Goal: Task Accomplishment & Management: Complete application form

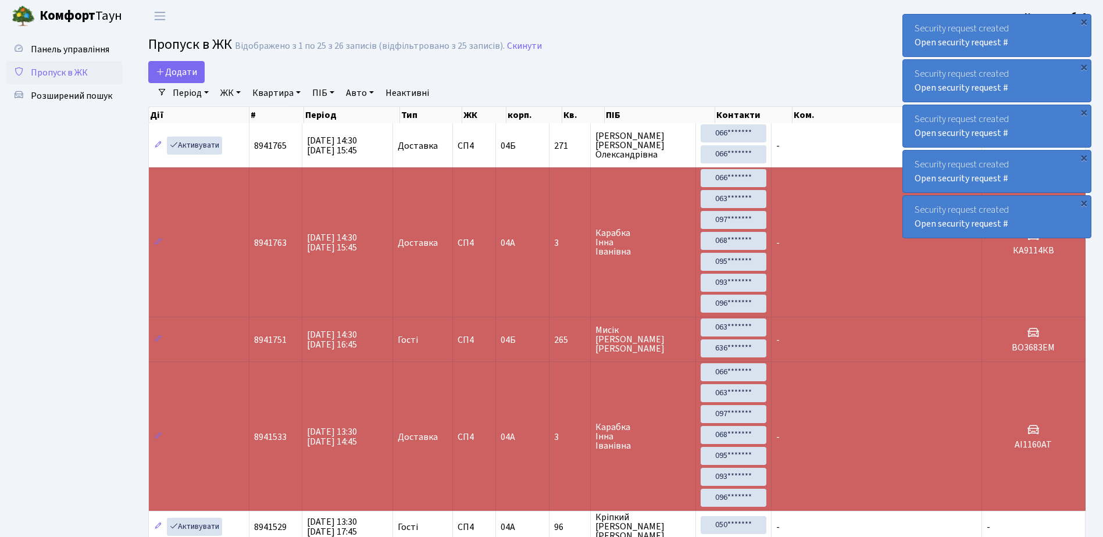
select select "25"
click at [172, 69] on span "Додати" at bounding box center [176, 72] width 41 height 13
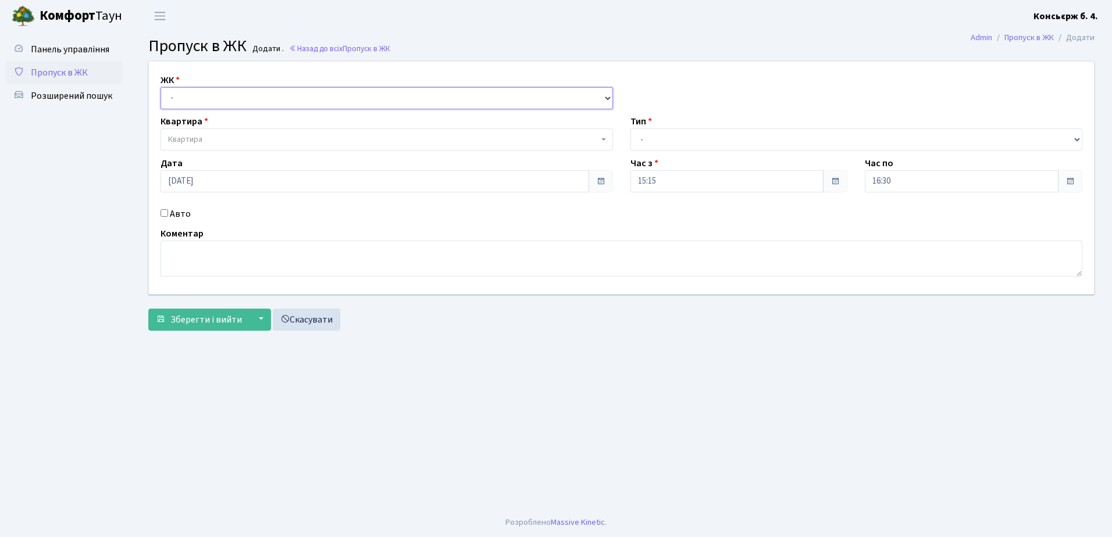
click at [181, 95] on select "- СП4, Столичне шосе, 5" at bounding box center [387, 98] width 453 height 22
select select "325"
click at [161, 87] on select "- СП4, Столичне шосе, 5" at bounding box center [387, 98] width 453 height 22
select select
click at [307, 320] on link "Скасувати" at bounding box center [306, 320] width 67 height 22
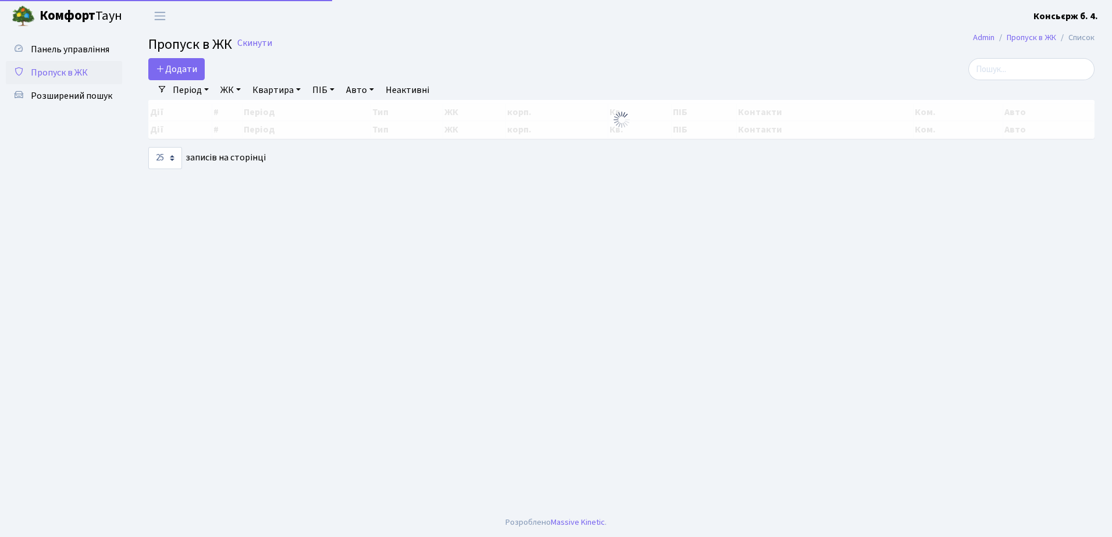
select select "25"
